Goal: Transaction & Acquisition: Purchase product/service

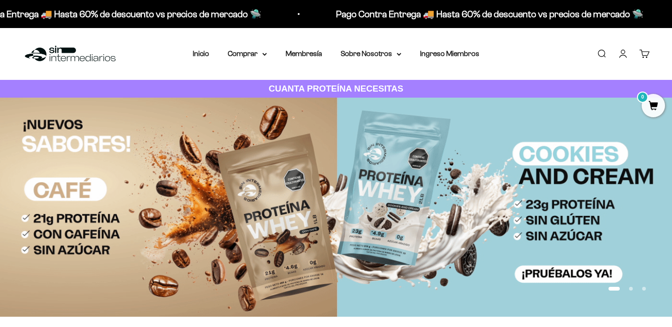
click at [621, 58] on link "Iniciar sesión" at bounding box center [623, 54] width 10 height 10
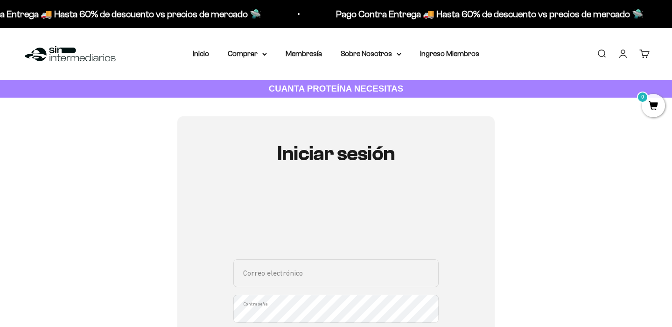
click at [278, 280] on input "Correo electrónico" at bounding box center [335, 273] width 205 height 28
type input "jeronimorestrepo7655@gmail.com"
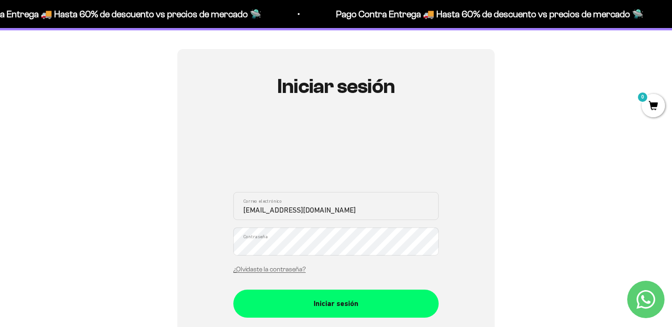
scroll to position [68, 0]
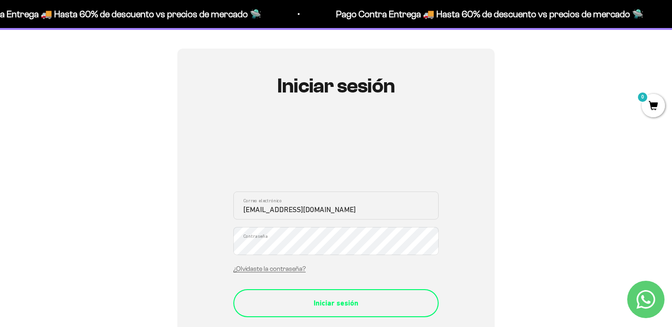
click at [309, 307] on div "Iniciar sesión" at bounding box center [336, 303] width 168 height 12
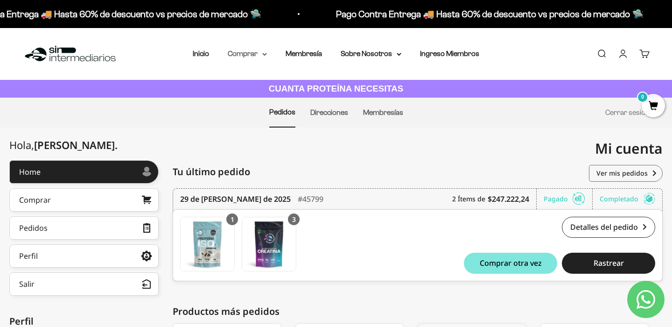
click at [248, 58] on summary "Comprar" at bounding box center [247, 54] width 39 height 12
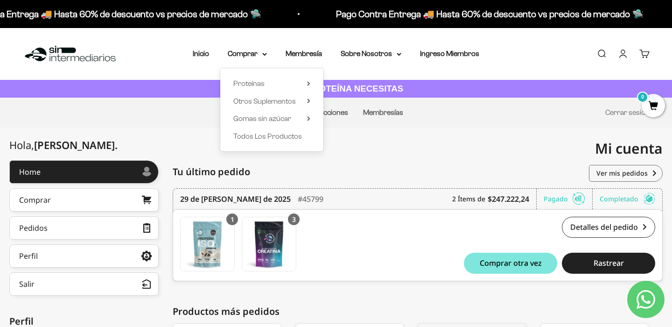
click at [382, 174] on div "Tu último pedido Pedidos" at bounding box center [418, 171] width 490 height 23
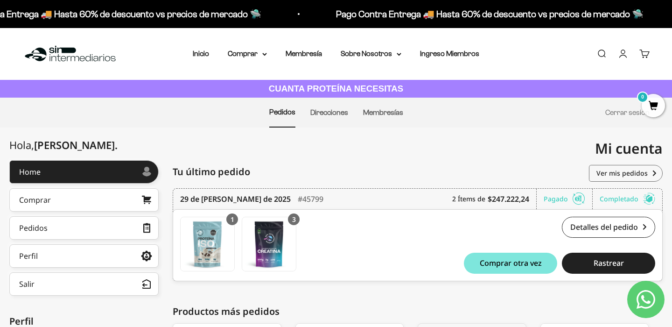
click at [80, 56] on img at bounding box center [70, 54] width 96 height 20
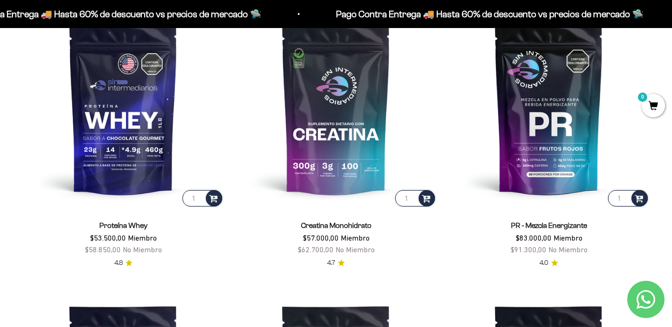
scroll to position [463, 0]
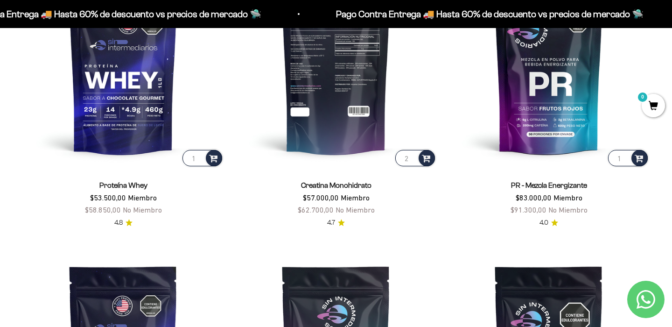
type input "2"
click at [412, 156] on input "2" at bounding box center [415, 158] width 40 height 16
click at [429, 157] on span at bounding box center [426, 157] width 9 height 11
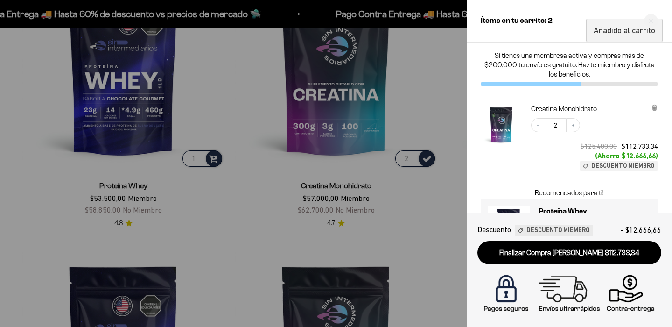
click at [406, 81] on div at bounding box center [336, 163] width 672 height 327
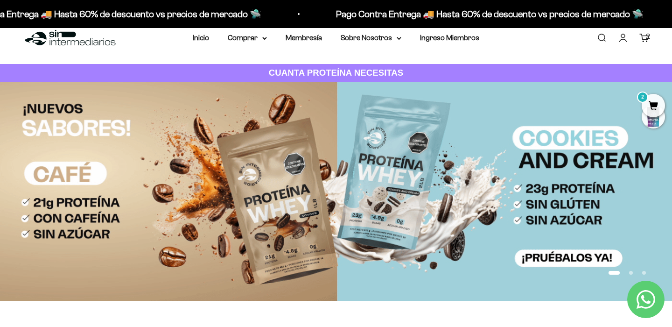
scroll to position [0, 0]
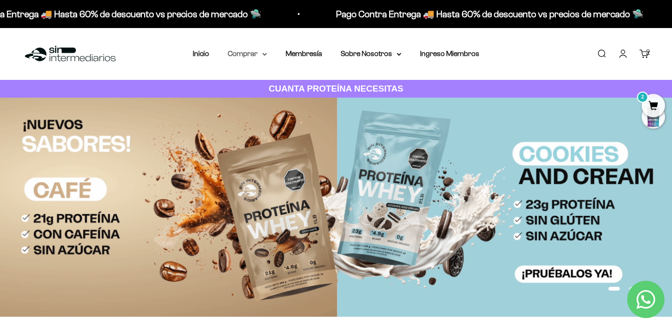
click at [253, 55] on summary "Comprar" at bounding box center [247, 54] width 39 height 12
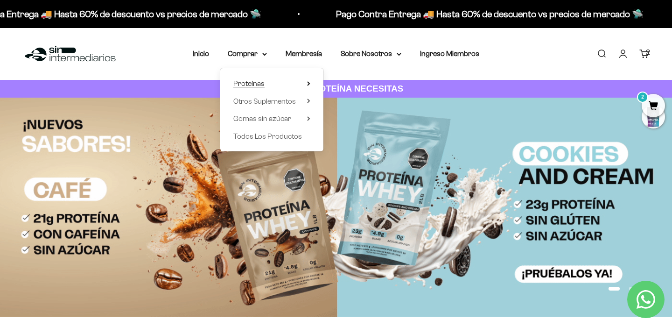
click at [263, 82] on span "Proteínas" at bounding box center [248, 83] width 31 height 8
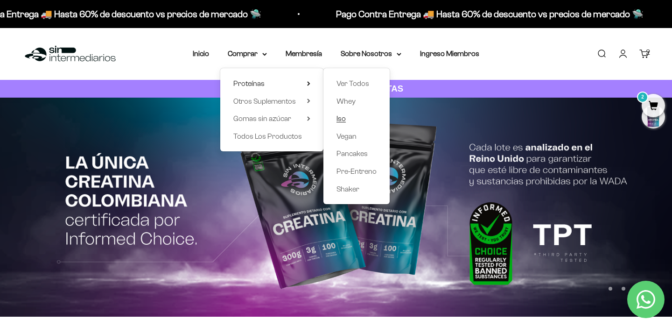
click at [339, 119] on span "Iso" at bounding box center [341, 118] width 9 height 8
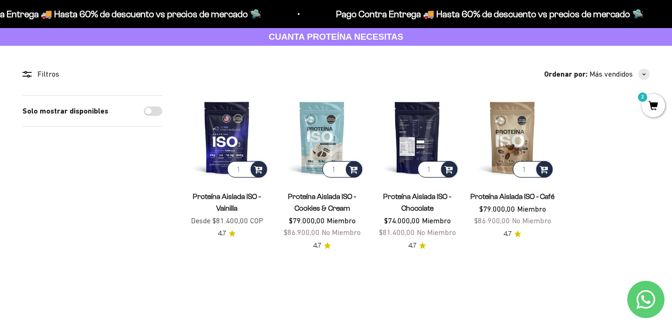
scroll to position [53, 0]
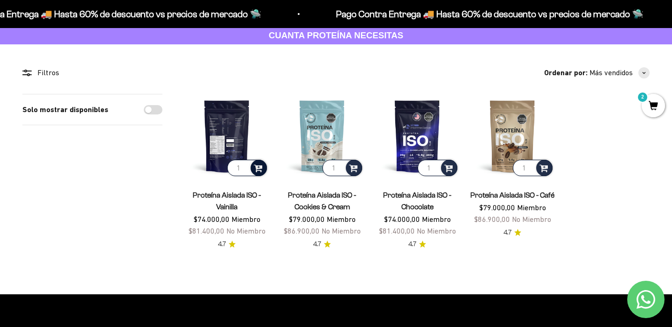
click at [260, 167] on span at bounding box center [258, 167] width 9 height 11
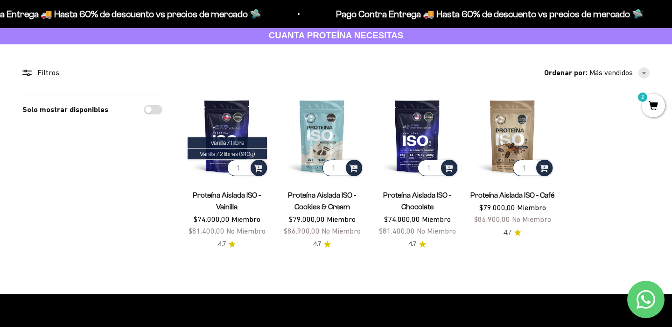
click at [652, 107] on span "2" at bounding box center [653, 105] width 23 height 23
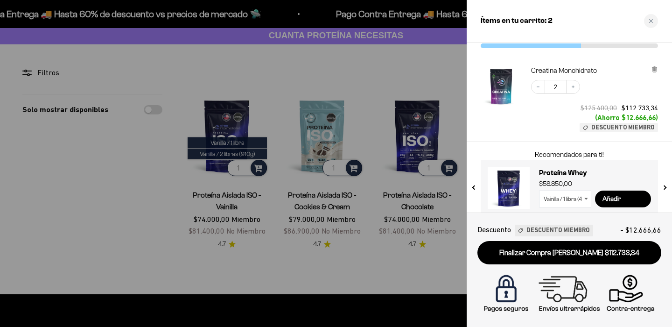
scroll to position [49, 0]
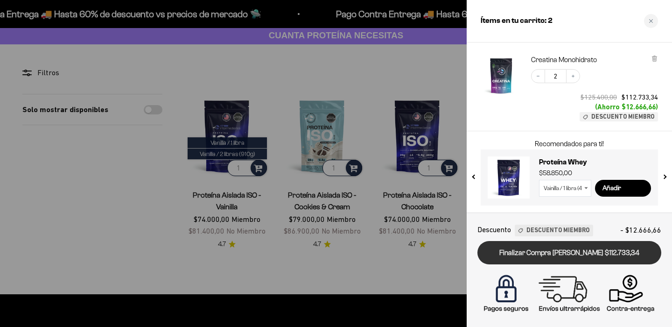
click at [602, 254] on link "Finalizar Compra [PERSON_NAME] $112.733,34" at bounding box center [569, 253] width 184 height 24
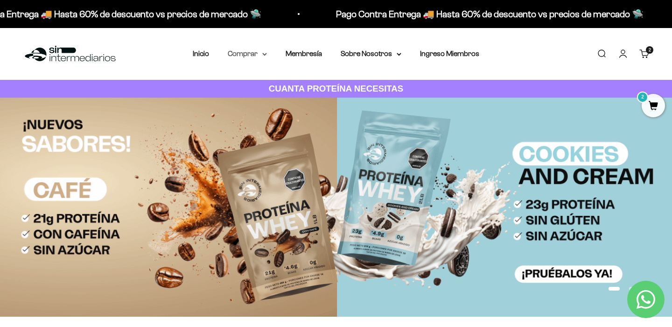
click at [249, 51] on summary "Comprar" at bounding box center [247, 54] width 39 height 12
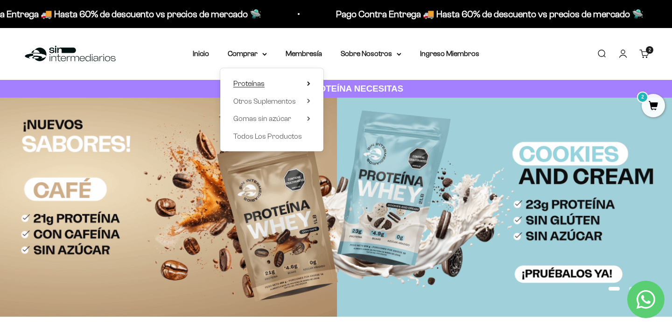
click at [269, 85] on summary "Proteínas" at bounding box center [271, 83] width 77 height 12
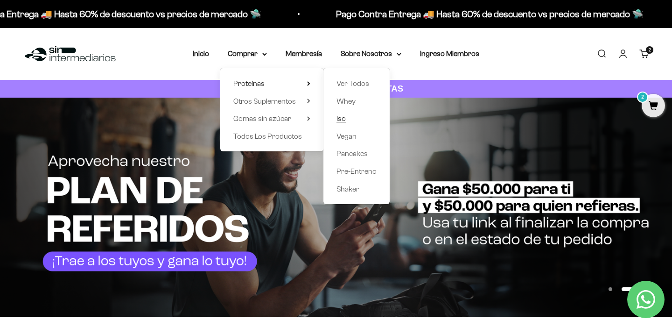
click at [340, 118] on span "Iso" at bounding box center [341, 118] width 9 height 8
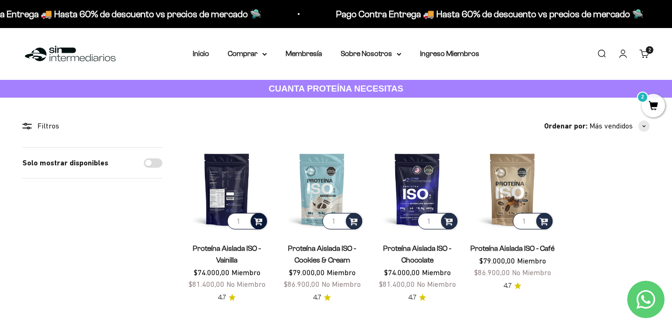
click at [259, 221] on span at bounding box center [258, 220] width 9 height 11
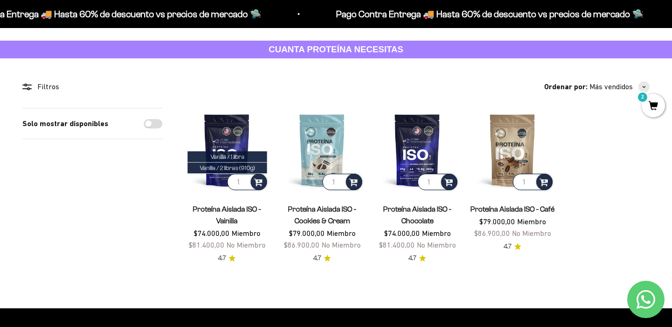
scroll to position [38, 0]
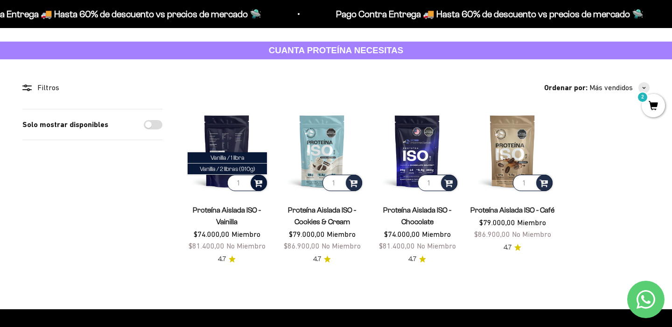
click at [257, 182] on span at bounding box center [258, 182] width 9 height 11
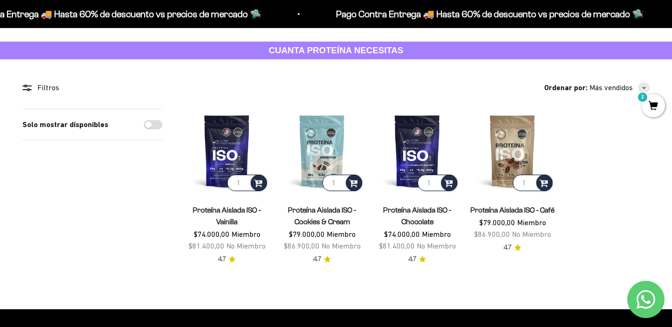
click at [656, 112] on span "2" at bounding box center [653, 105] width 23 height 23
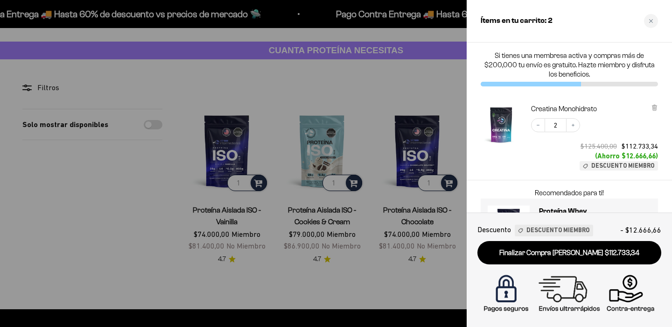
scroll to position [49, 0]
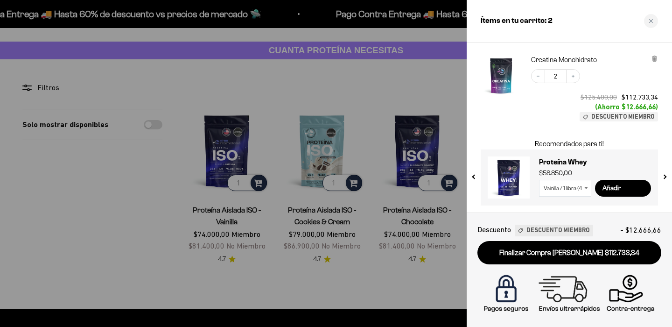
click at [399, 245] on div at bounding box center [336, 163] width 672 height 327
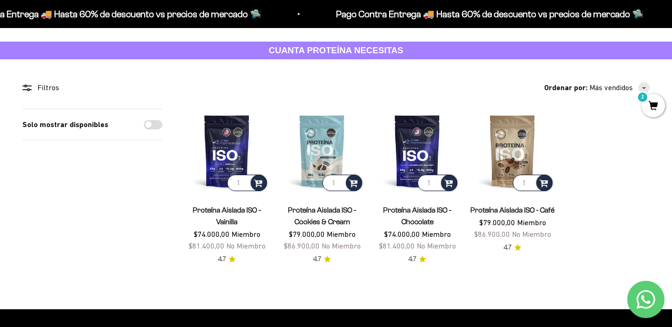
click at [645, 109] on span "2" at bounding box center [653, 105] width 23 height 23
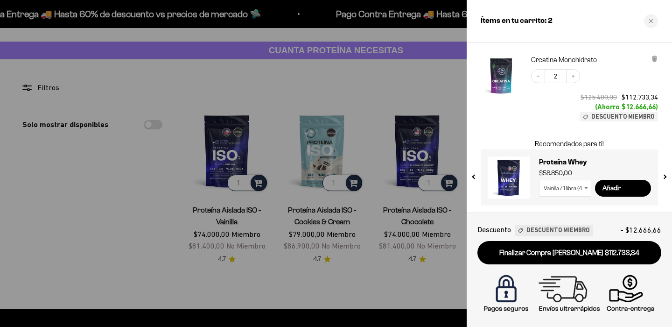
click at [273, 288] on div at bounding box center [336, 163] width 672 height 327
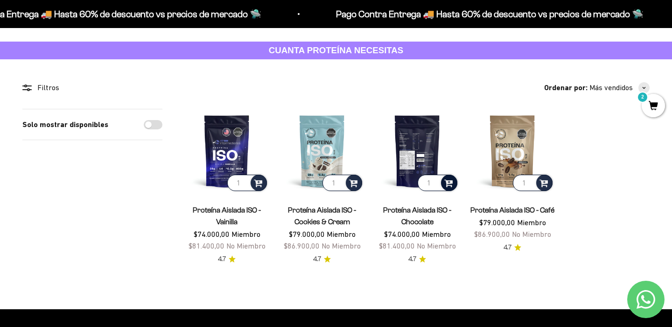
click at [450, 182] on span at bounding box center [448, 182] width 9 height 11
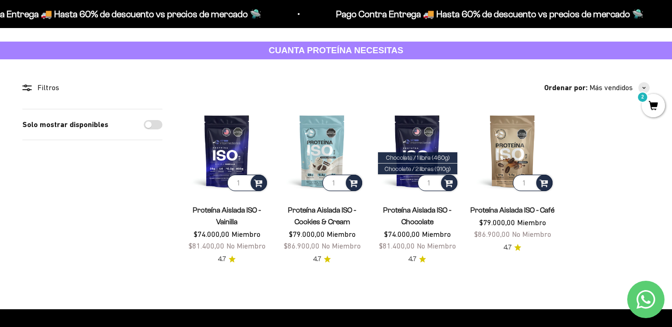
click at [655, 109] on span "2" at bounding box center [653, 105] width 23 height 23
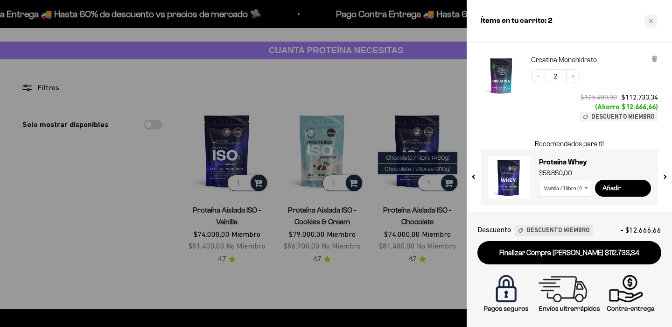
click at [663, 175] on button "next slide / item" at bounding box center [664, 175] width 8 height 56
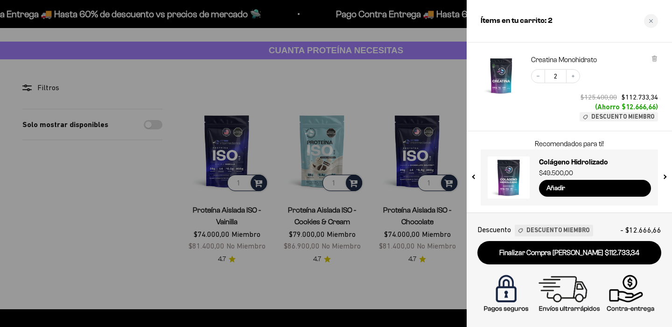
click at [663, 175] on button "next slide / item" at bounding box center [664, 175] width 8 height 56
click at [475, 178] on button "previous slide / item" at bounding box center [474, 175] width 8 height 56
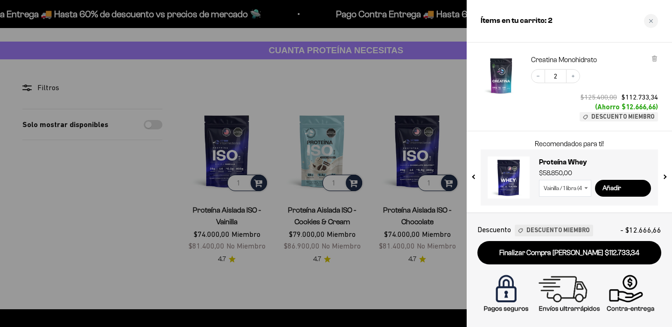
click at [475, 178] on button "previous slide / item" at bounding box center [474, 175] width 8 height 56
click at [665, 178] on button "next slide / item" at bounding box center [664, 175] width 8 height 56
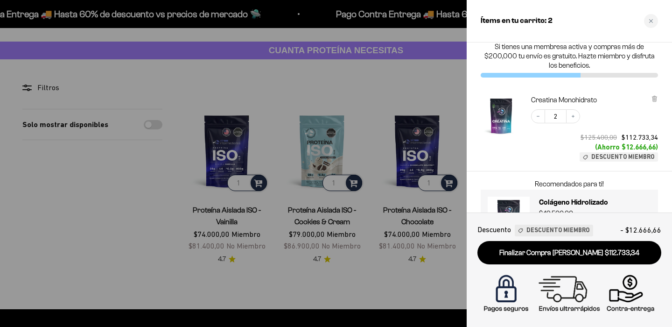
scroll to position [0, 0]
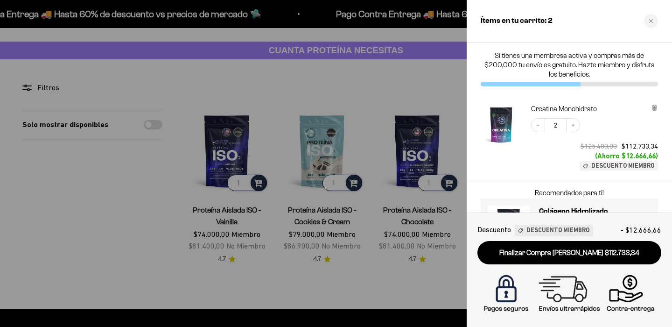
click at [402, 78] on div at bounding box center [336, 163] width 672 height 327
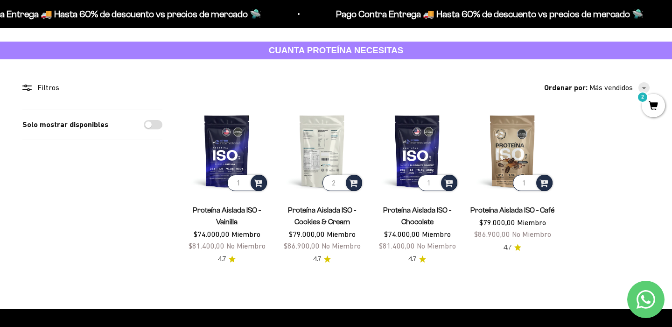
click at [339, 181] on input "2" at bounding box center [343, 183] width 40 height 16
type input "1"
click at [340, 185] on input "1" at bounding box center [343, 183] width 40 height 16
click at [355, 182] on span at bounding box center [353, 182] width 9 height 11
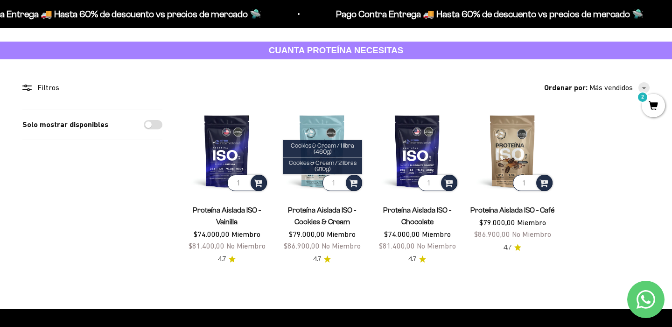
click at [654, 98] on span "2" at bounding box center [653, 105] width 23 height 23
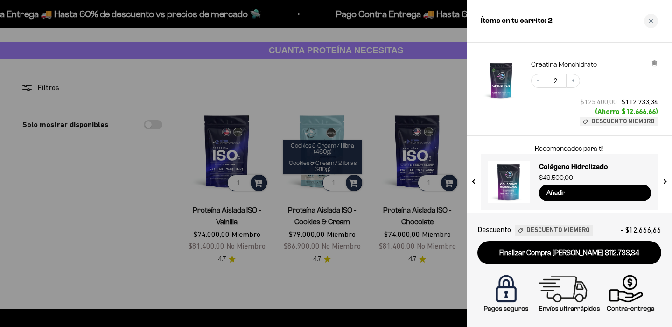
scroll to position [49, 0]
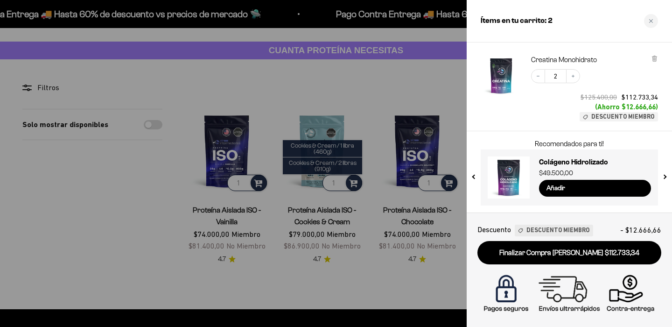
click at [471, 175] on button "previous slide / item" at bounding box center [474, 175] width 8 height 56
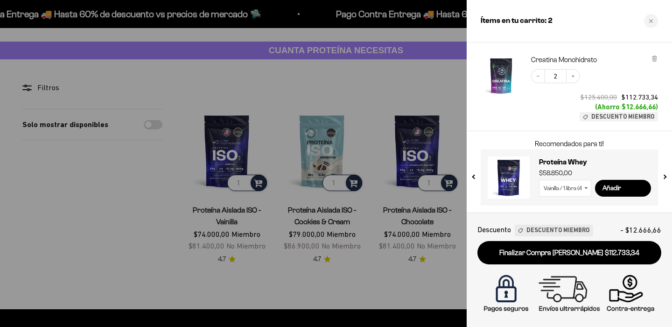
click at [471, 175] on button "previous slide / item" at bounding box center [474, 175] width 8 height 56
click at [474, 176] on button "previous slide / item" at bounding box center [474, 175] width 8 height 56
click at [406, 80] on div at bounding box center [336, 163] width 672 height 327
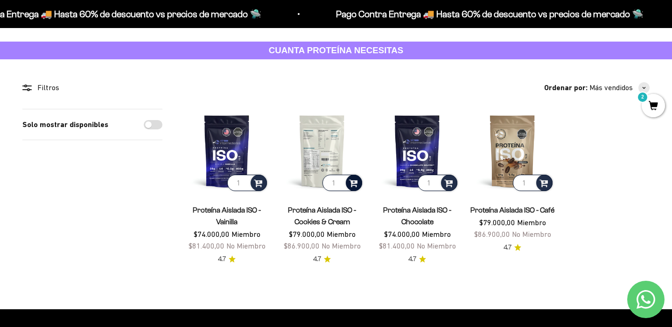
click at [357, 183] on span at bounding box center [353, 182] width 9 height 11
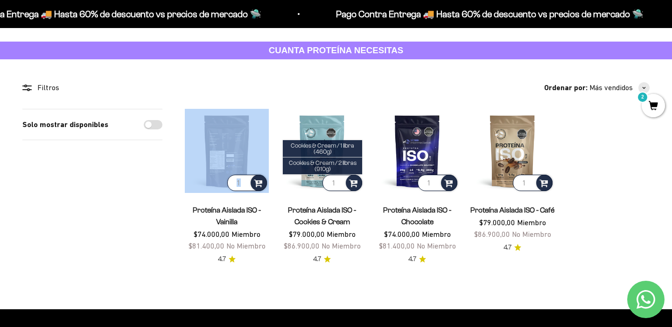
drag, startPoint x: 257, startPoint y: 183, endPoint x: 223, endPoint y: 181, distance: 33.7
click at [223, 181] on div "1" at bounding box center [227, 151] width 84 height 84
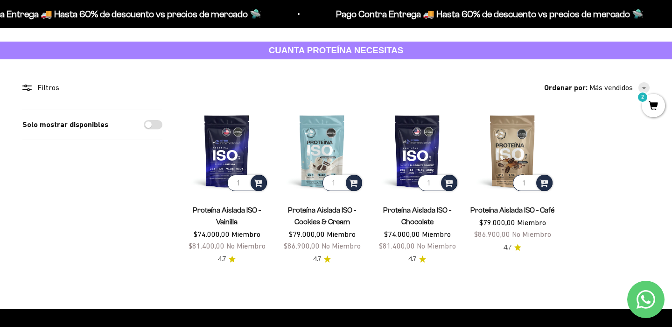
click at [147, 216] on div "Solo mostrar disponibles" at bounding box center [92, 187] width 140 height 156
click at [257, 184] on span at bounding box center [258, 182] width 9 height 11
click at [653, 102] on span "2" at bounding box center [653, 105] width 23 height 23
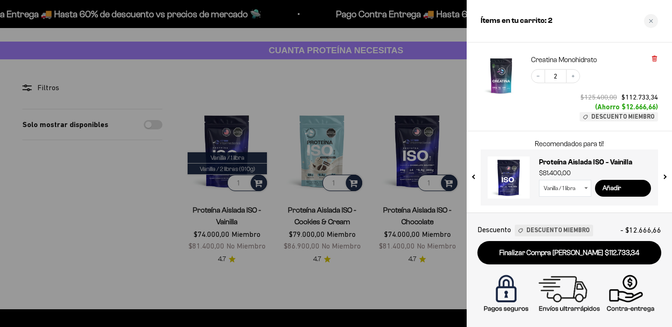
click at [654, 57] on icon at bounding box center [654, 58] width 2 height 5
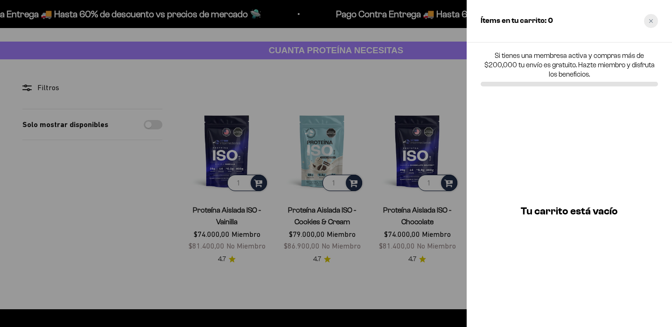
click at [651, 21] on icon "Close cart" at bounding box center [651, 21] width 5 height 5
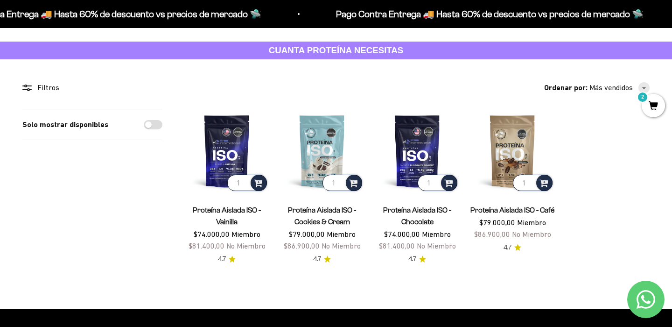
scroll to position [0, 0]
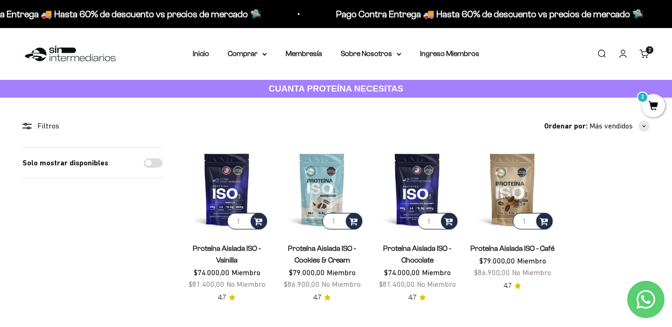
click at [61, 50] on img at bounding box center [70, 54] width 96 height 20
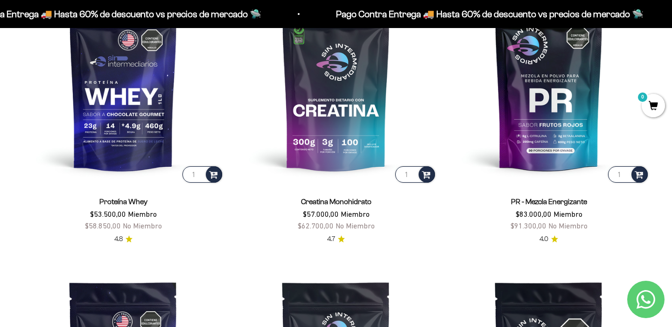
scroll to position [450, 0]
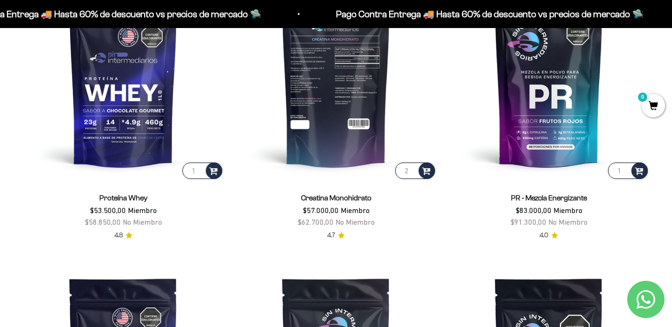
type input "2"
click at [412, 168] on input "2" at bounding box center [415, 170] width 40 height 16
click at [430, 169] on span at bounding box center [426, 170] width 9 height 11
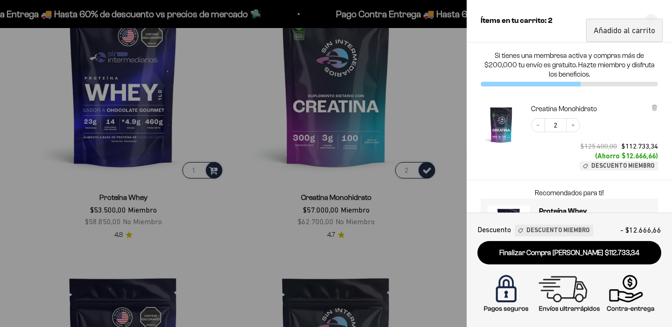
click at [438, 112] on div at bounding box center [336, 163] width 672 height 327
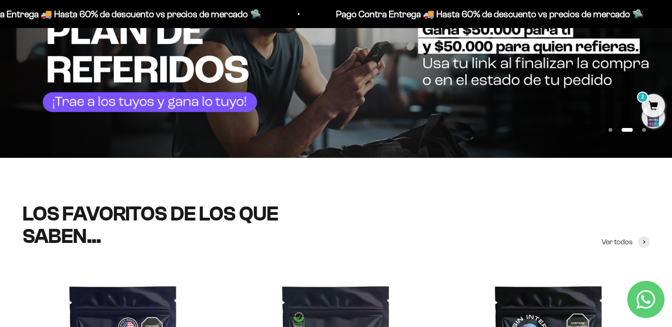
scroll to position [0, 0]
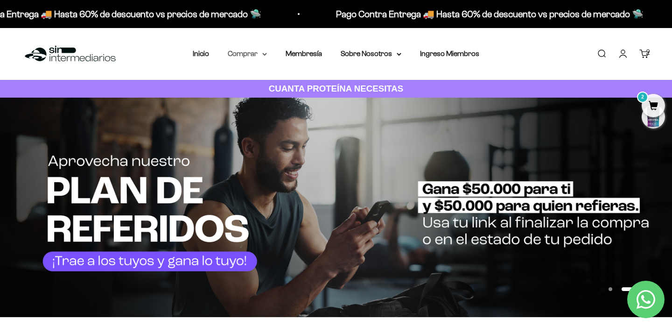
click at [243, 52] on summary "Comprar" at bounding box center [247, 54] width 39 height 12
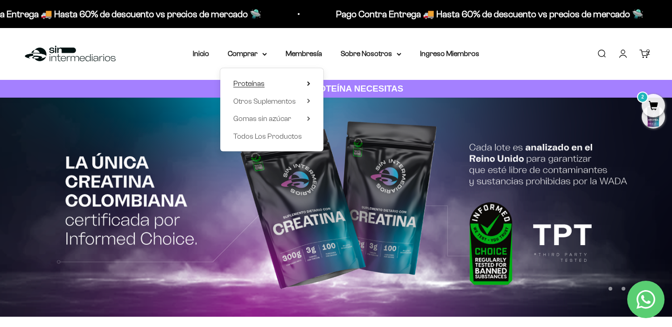
click at [255, 81] on span "Proteínas" at bounding box center [248, 83] width 31 height 8
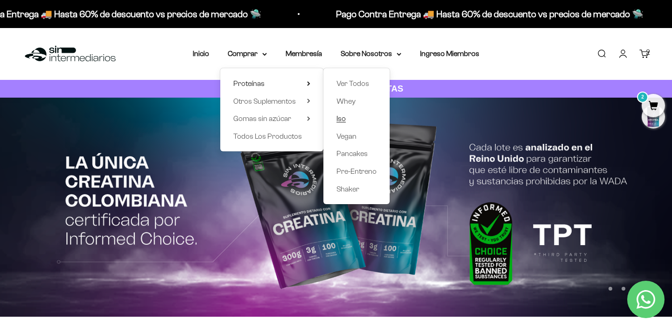
click at [340, 120] on span "Iso" at bounding box center [341, 118] width 9 height 8
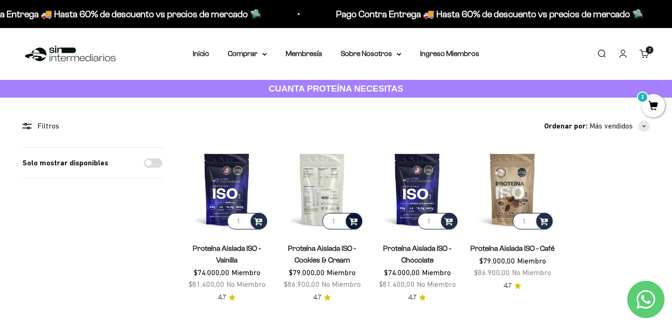
click at [353, 220] on span at bounding box center [353, 220] width 9 height 11
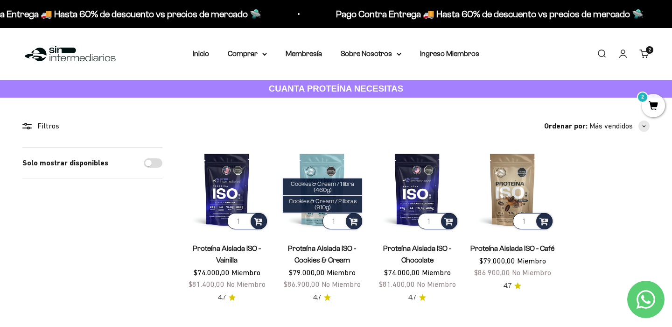
click at [656, 104] on span "2" at bounding box center [653, 105] width 23 height 23
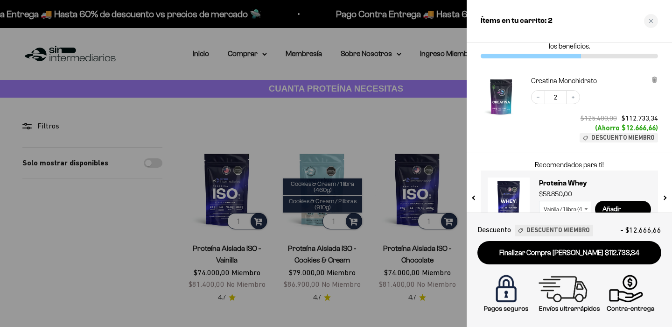
scroll to position [49, 0]
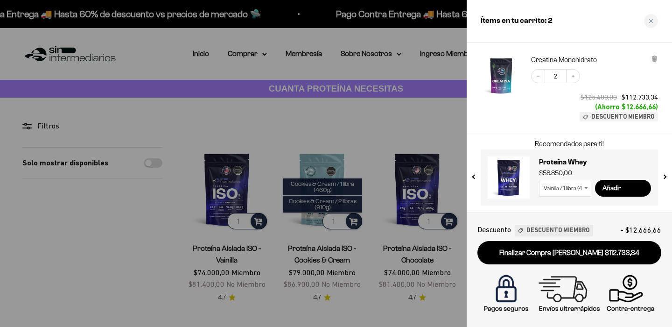
click at [419, 105] on div at bounding box center [336, 163] width 672 height 327
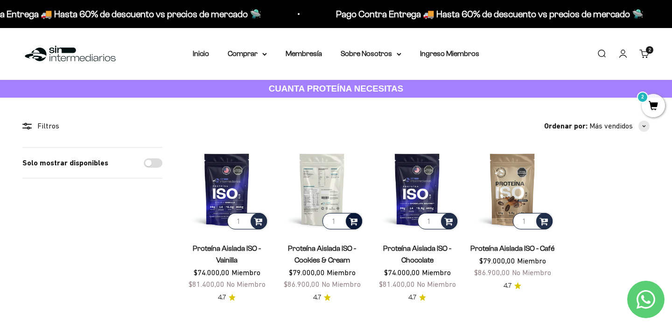
click at [354, 224] on span at bounding box center [353, 220] width 9 height 11
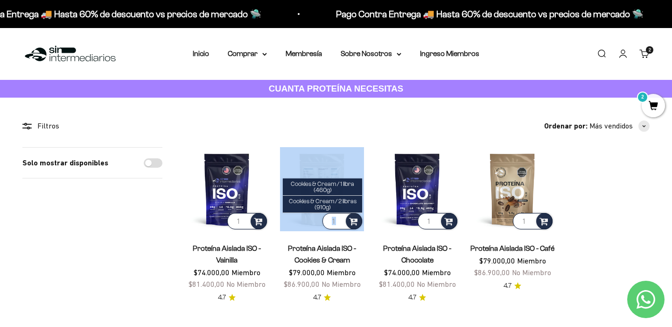
drag, startPoint x: 354, startPoint y: 224, endPoint x: 301, endPoint y: 223, distance: 53.2
click at [301, 223] on div "1 Cookies & Cream / 1 libra (460g) Cookies & Cream / 2 libras (910g)" at bounding box center [322, 189] width 84 height 84
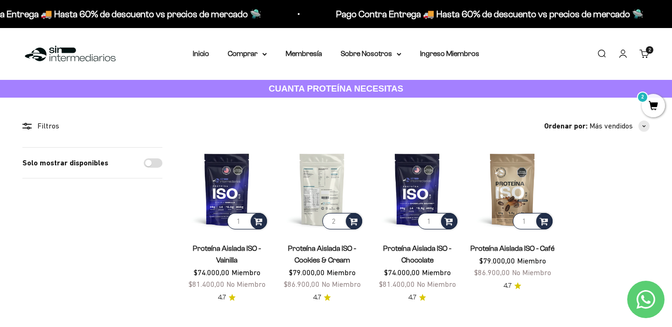
click at [339, 217] on input "2" at bounding box center [343, 221] width 40 height 16
click at [356, 219] on span at bounding box center [353, 220] width 9 height 11
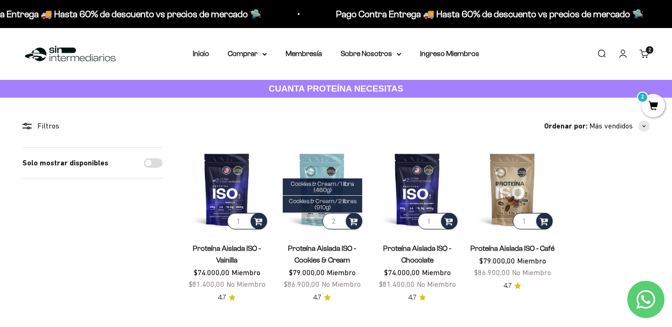
click at [660, 104] on span "2" at bounding box center [653, 105] width 23 height 23
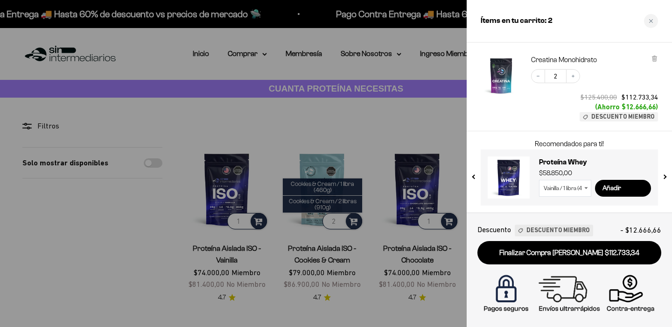
click at [666, 176] on button "next slide / item" at bounding box center [664, 175] width 8 height 56
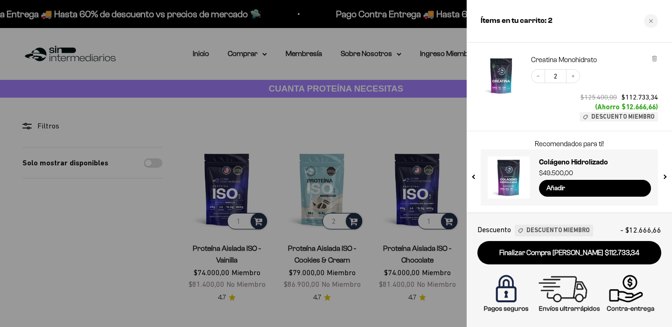
click at [666, 176] on button "next slide / item" at bounding box center [664, 175] width 8 height 56
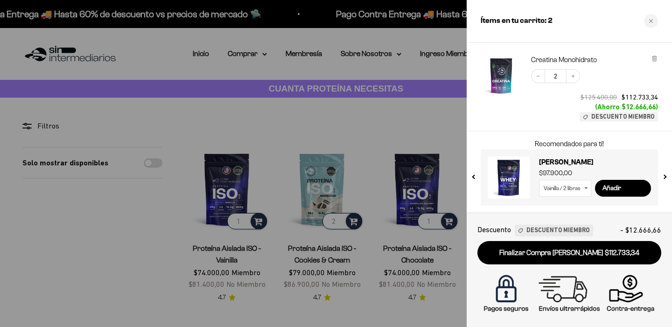
click at [665, 176] on button "next slide / item" at bounding box center [664, 175] width 8 height 56
click at [328, 163] on div at bounding box center [336, 163] width 672 height 327
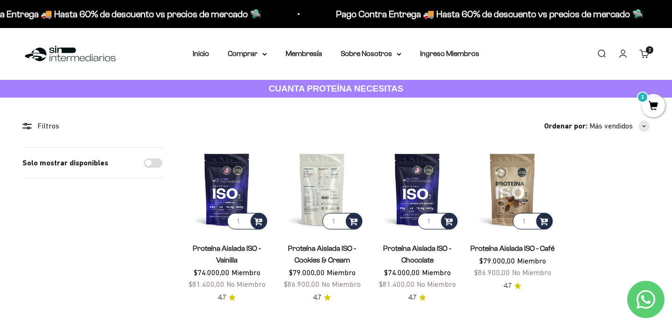
type input "1"
click at [341, 224] on input "1" at bounding box center [343, 221] width 40 height 16
click at [355, 224] on span at bounding box center [353, 220] width 9 height 11
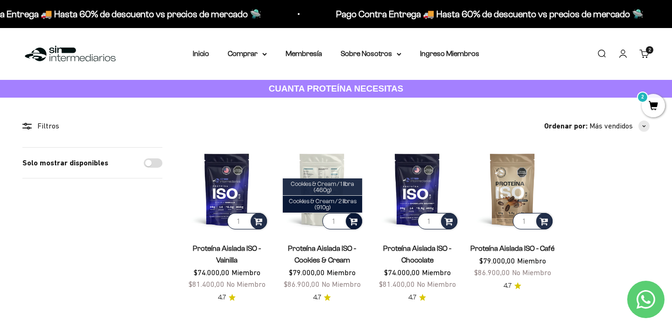
click at [332, 186] on span "Cookies & Cream / 1 libra (460g)" at bounding box center [322, 186] width 63 height 13
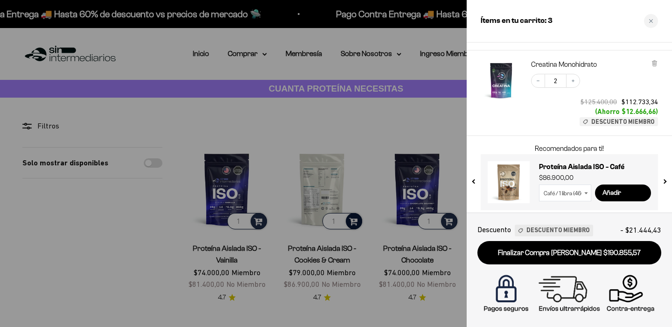
scroll to position [168, 0]
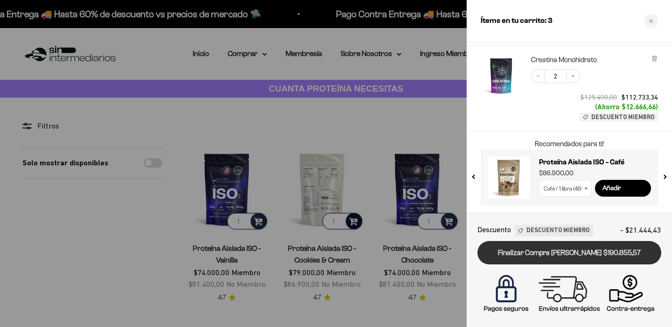
click at [596, 253] on link "Finalizar Compra Segura $190.855,57" at bounding box center [569, 253] width 184 height 24
